Goal: Feedback & Contribution: Submit feedback/report problem

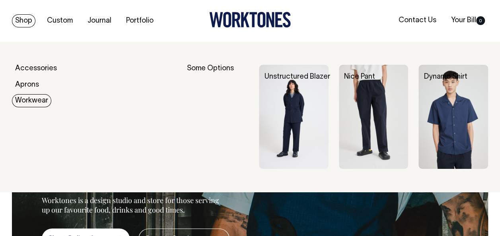
click at [23, 107] on link "Workwear" at bounding box center [31, 100] width 39 height 13
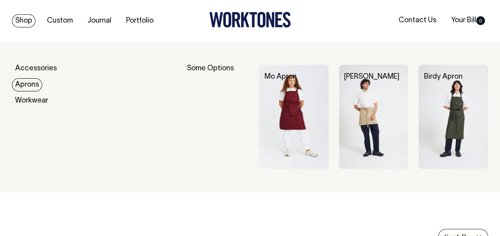
click at [29, 88] on link "Aprons" at bounding box center [27, 84] width 30 height 13
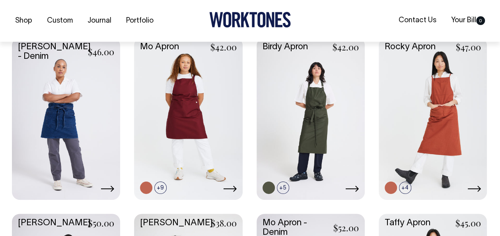
scroll to position [202, 0]
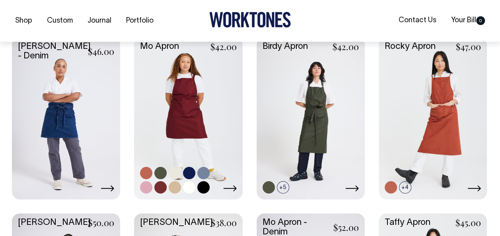
click at [161, 173] on link at bounding box center [160, 173] width 12 height 12
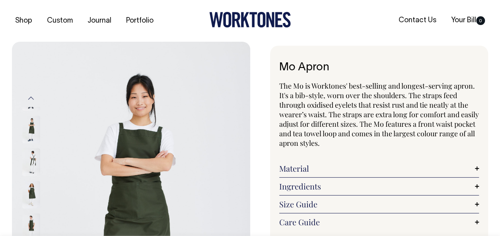
radio input "true"
select select "Olive"
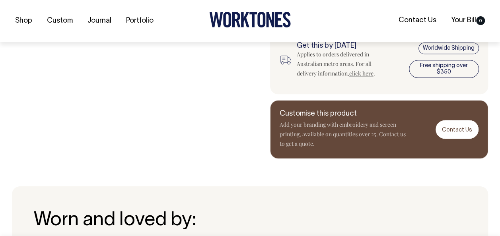
scroll to position [451, 0]
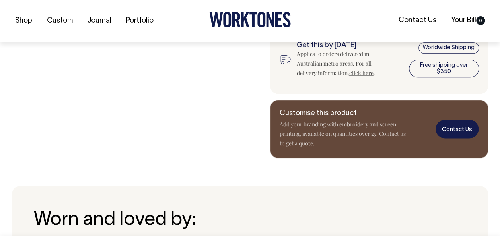
click at [464, 130] on link "Contact Us" at bounding box center [457, 129] width 43 height 19
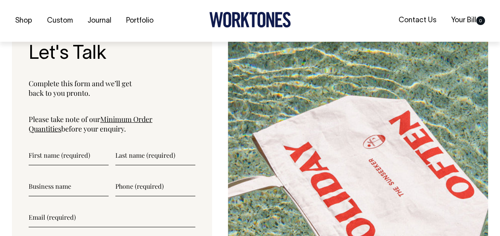
scroll to position [2807, 0]
click at [47, 145] on input"] "text" at bounding box center [69, 155] width 80 height 20
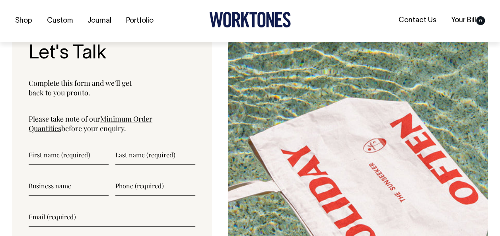
click at [60, 176] on input"] "text" at bounding box center [69, 186] width 80 height 20
type input"] "Sangaweech"
type input"] "Neb"
type input"] "Vujic"
type input"] "0434016208"
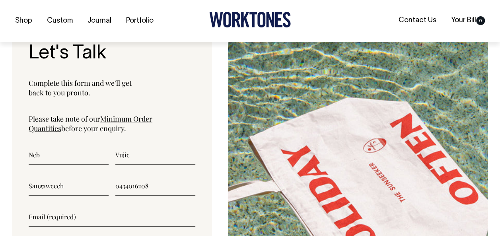
type input"] "neb@sangaweech.com"
click at [125, 176] on form "Neb Vujic Sangaweech 0434016208 neb@sangaweech.com Submit Worktones uses the in…" at bounding box center [112, 236] width 167 height 182
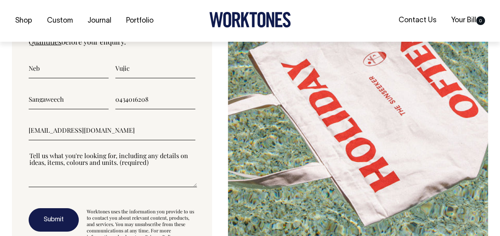
scroll to position [2894, 0]
click at [82, 160] on textarea"] at bounding box center [113, 169] width 168 height 36
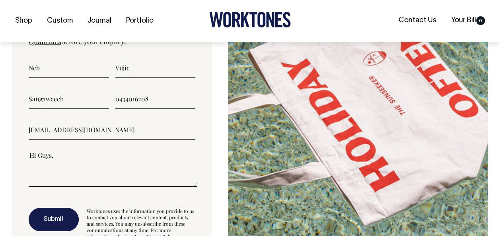
paste textarea"] "My name’s Neb, and I’m part of the team behind Sangaweech — a new Italian deli-…"
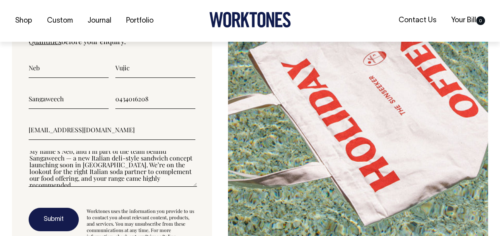
scroll to position [20, 0]
drag, startPoint x: 84, startPoint y: 160, endPoint x: 88, endPoint y: 148, distance: 12.5
click at [88, 151] on textarea"] "Hi Guys, My name’s Neb, and I’m part of the team behind Sangaweech — a new Ital…" at bounding box center [113, 169] width 168 height 36
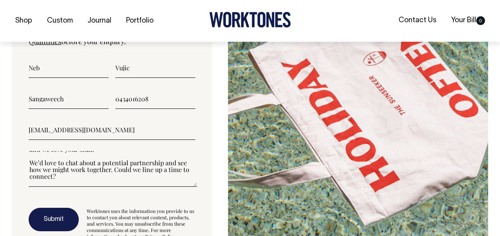
scroll to position [47, 0]
click at [143, 151] on textarea"] "Hi Guys, My name’s Neb, and I’m part of the team behind Sangaweech — a new Ital…" at bounding box center [113, 169] width 168 height 36
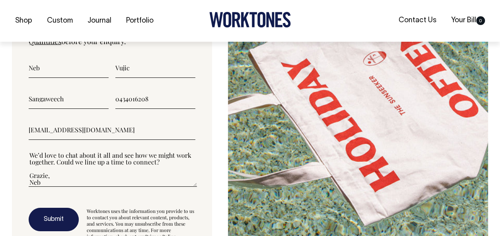
type textarea"] "Hi Guys, My name’s Neb, and I’m part of the team behind Sangaweech — a new Ital…"
click at [61, 208] on button "Submit" at bounding box center [54, 220] width 50 height 24
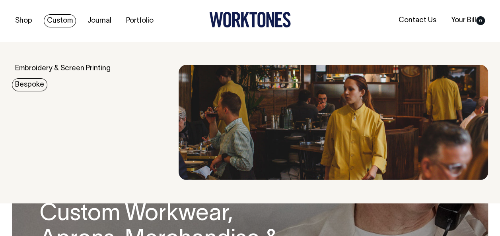
click at [23, 86] on link "Bespoke" at bounding box center [29, 84] width 35 height 13
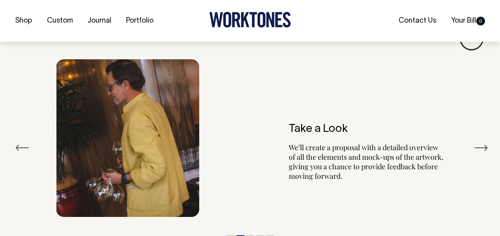
scroll to position [1384, 0]
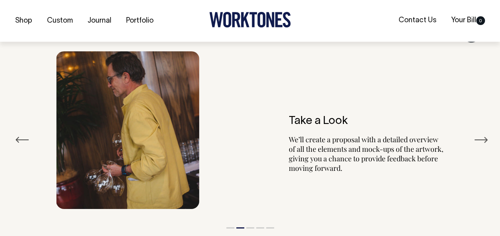
click at [486, 134] on button "Next" at bounding box center [481, 140] width 14 height 12
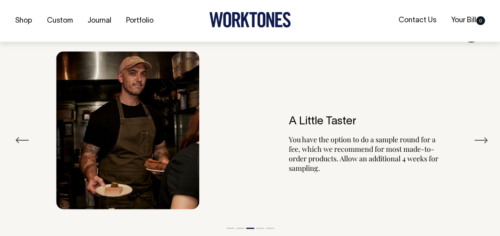
click at [486, 135] on button "Next" at bounding box center [481, 141] width 14 height 12
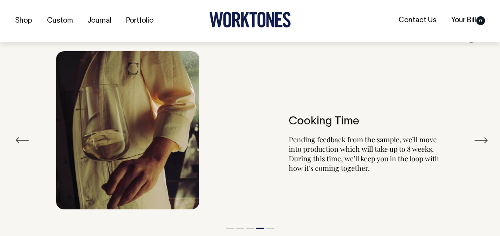
click at [486, 135] on button "Next" at bounding box center [481, 141] width 14 height 12
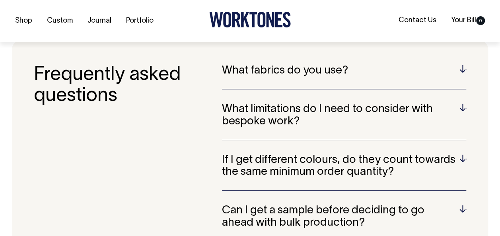
scroll to position [2003, 0]
click at [377, 154] on h5 "If I get different colours, do they count towards the same minimum order quanti…" at bounding box center [344, 166] width 244 height 25
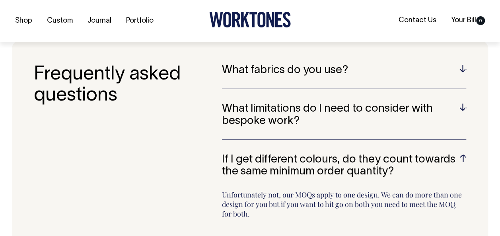
click at [377, 154] on h5 "If I get different colours, do they count towards the same minimum order quanti…" at bounding box center [344, 166] width 244 height 25
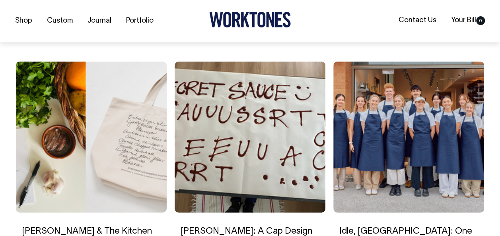
scroll to position [2845, 0]
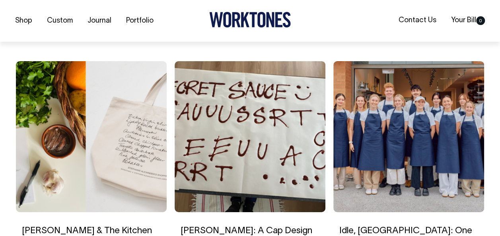
click at [426, 112] on img at bounding box center [409, 136] width 151 height 151
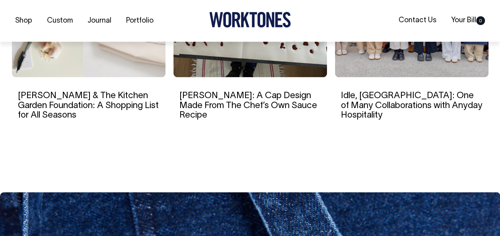
scroll to position [3516, 0]
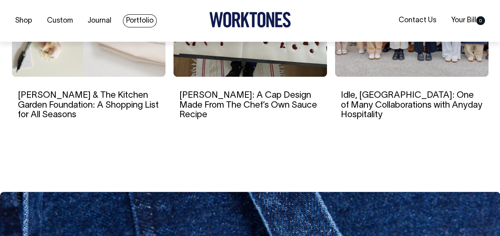
click at [146, 20] on link "Portfolio" at bounding box center [140, 20] width 34 height 13
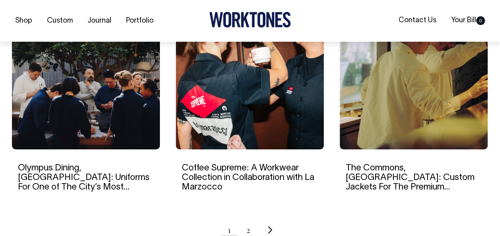
scroll to position [797, 0]
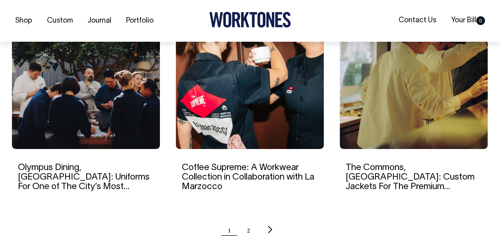
click at [216, 70] on img at bounding box center [250, 72] width 148 height 153
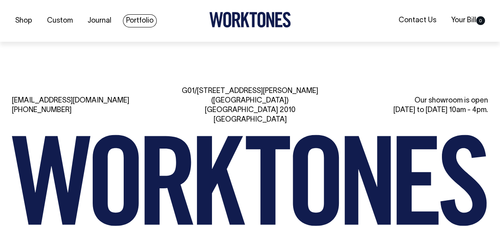
scroll to position [3986, 0]
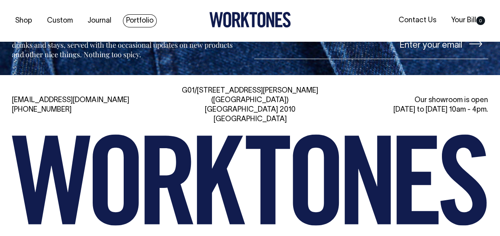
click at [143, 24] on link "Portfolio" at bounding box center [140, 20] width 34 height 13
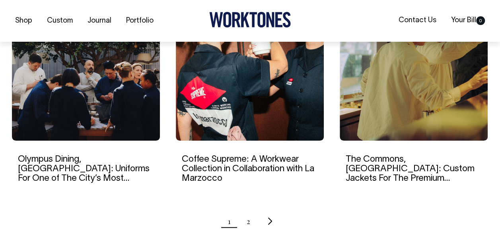
scroll to position [805, 0]
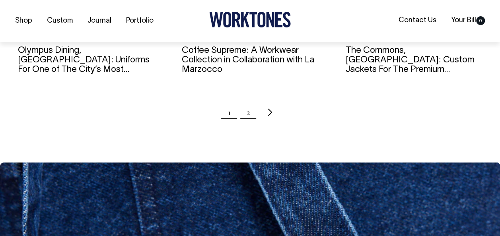
click at [248, 115] on link "2" at bounding box center [249, 113] width 4 height 20
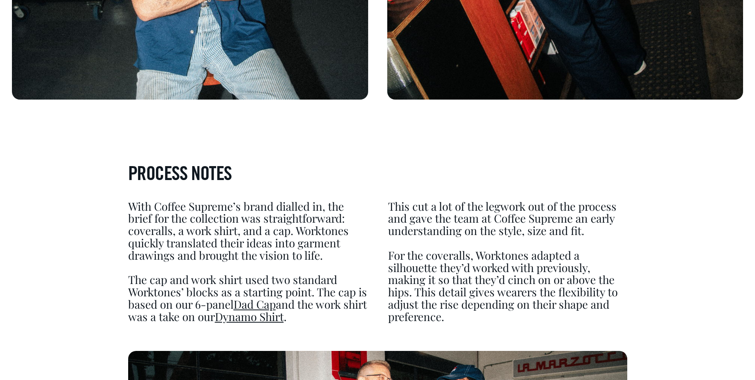
scroll to position [1925, 0]
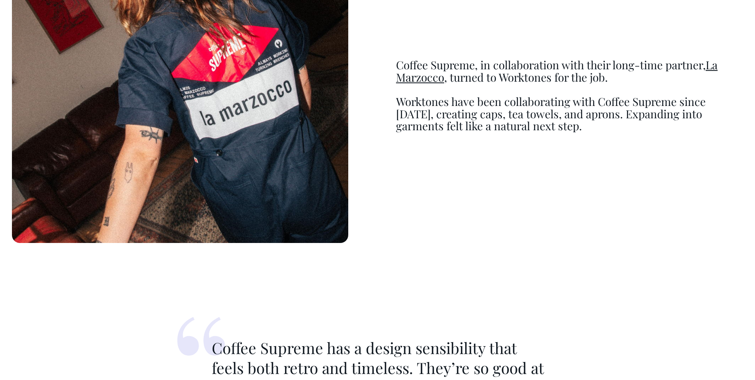
click at [500, 125] on p "Worktones have been collaborating with Coffee Supreme since 2019, creating caps…" at bounding box center [569, 114] width 347 height 37
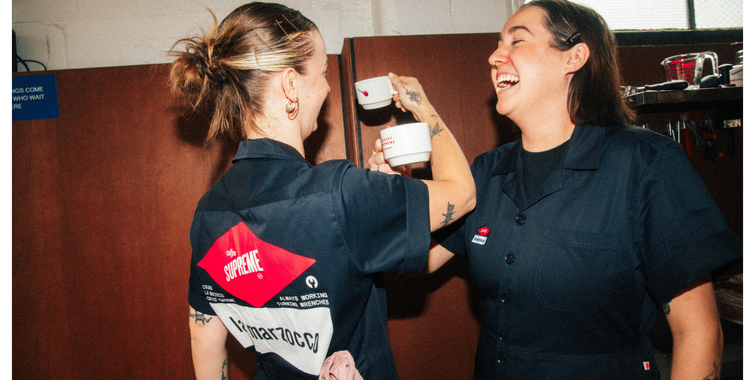
scroll to position [166, 0]
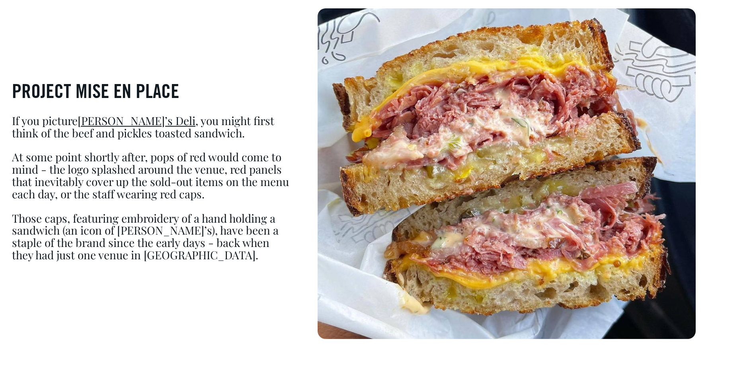
scroll to position [539, 0]
